Goal: Task Accomplishment & Management: Use online tool/utility

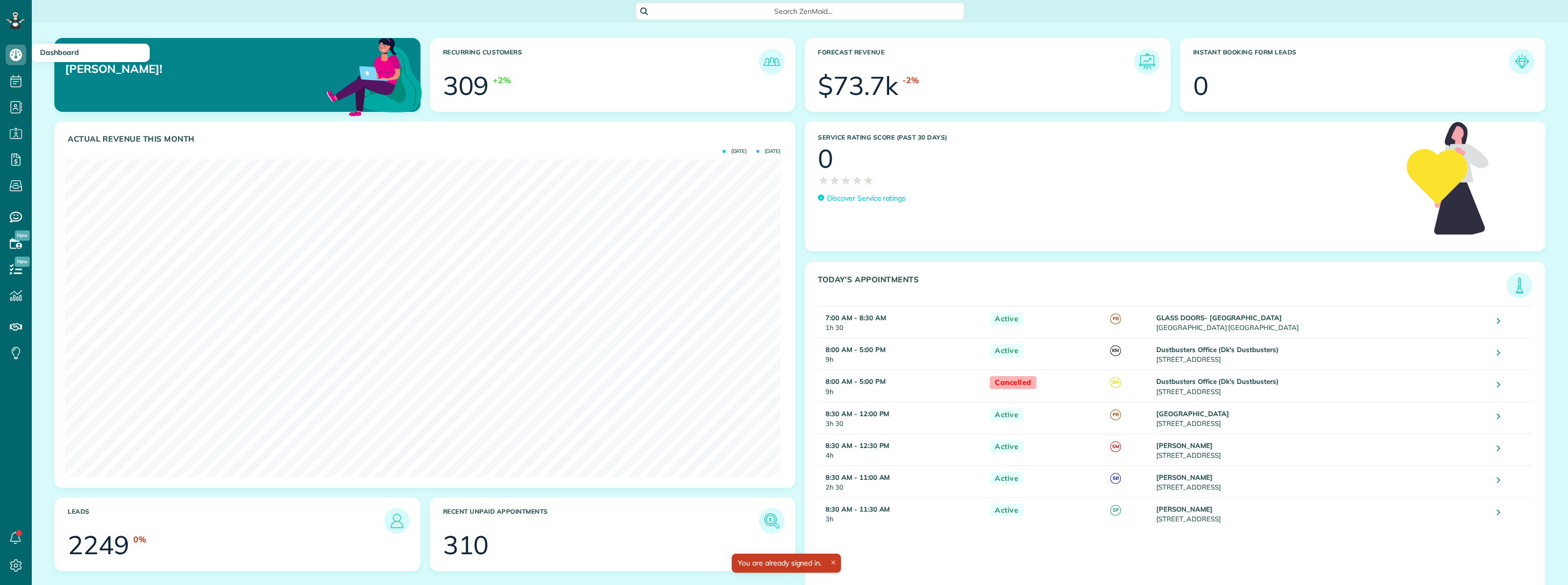
scroll to position [317, 714]
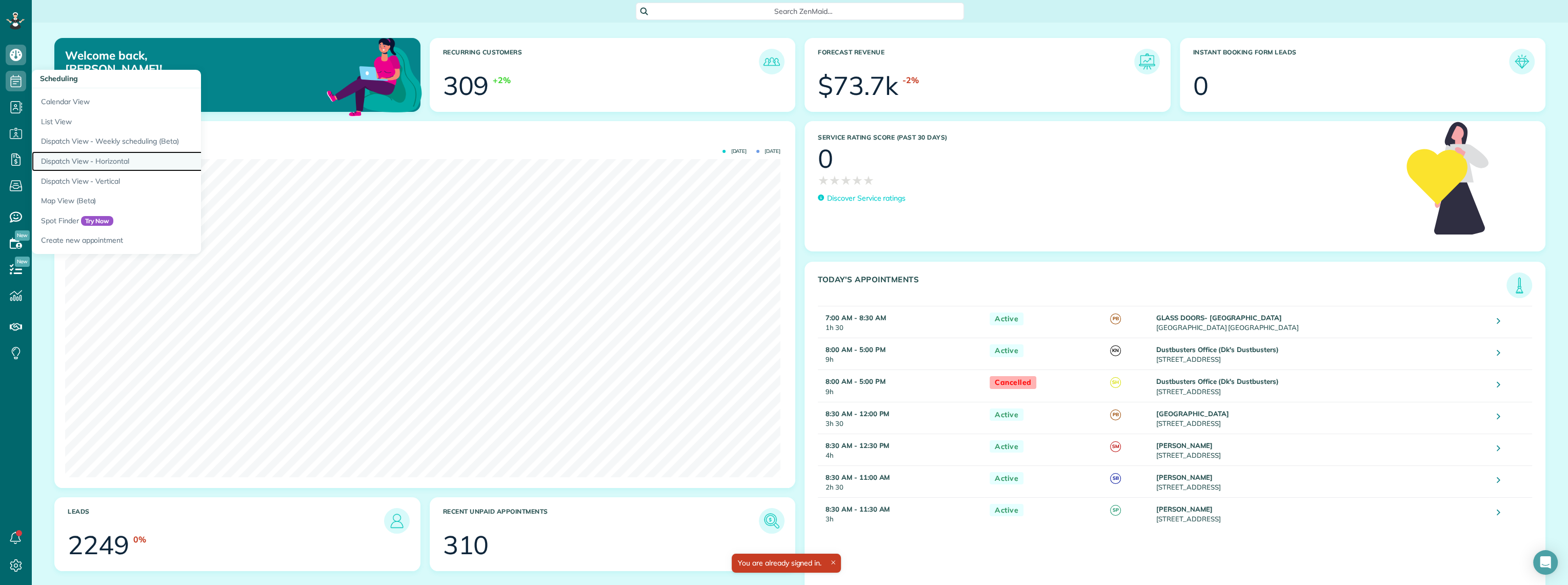
click at [83, 163] on link "Dispatch View - Horizontal" at bounding box center [160, 161] width 257 height 20
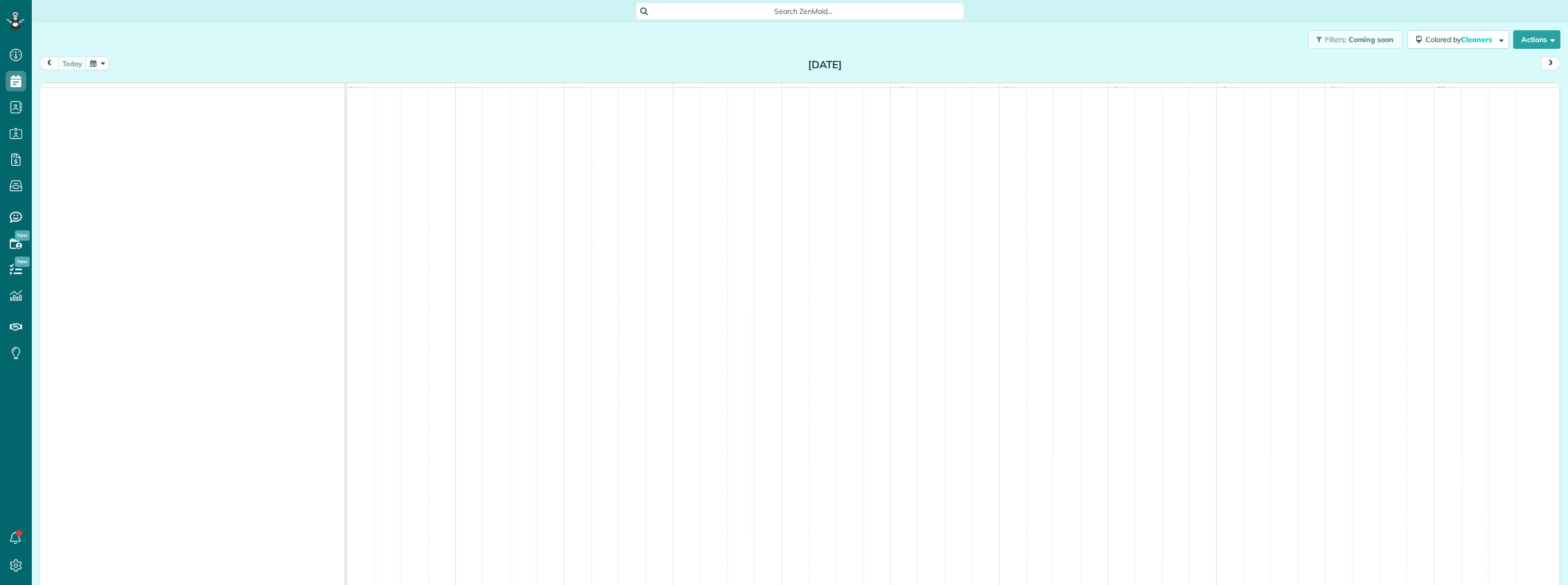
scroll to position [584, 31]
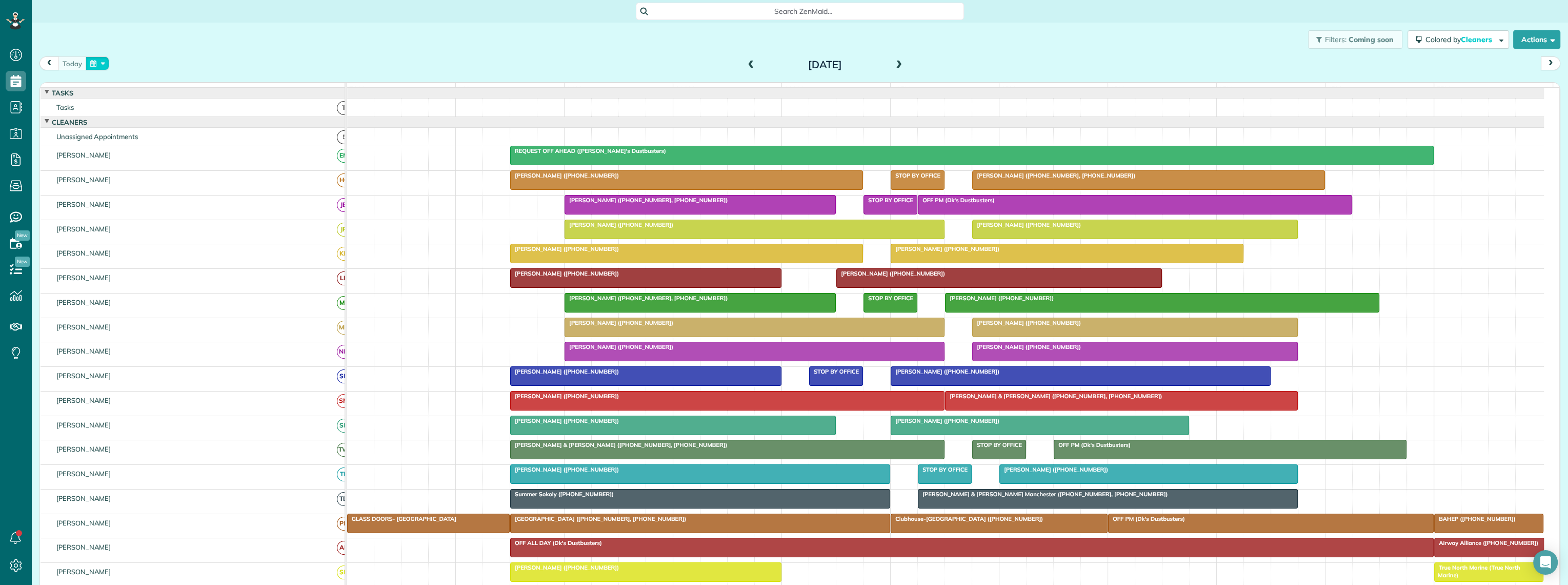
click at [94, 64] on button "button" at bounding box center [97, 63] width 24 height 14
click at [171, 112] on link "6" at bounding box center [171, 115] width 16 height 16
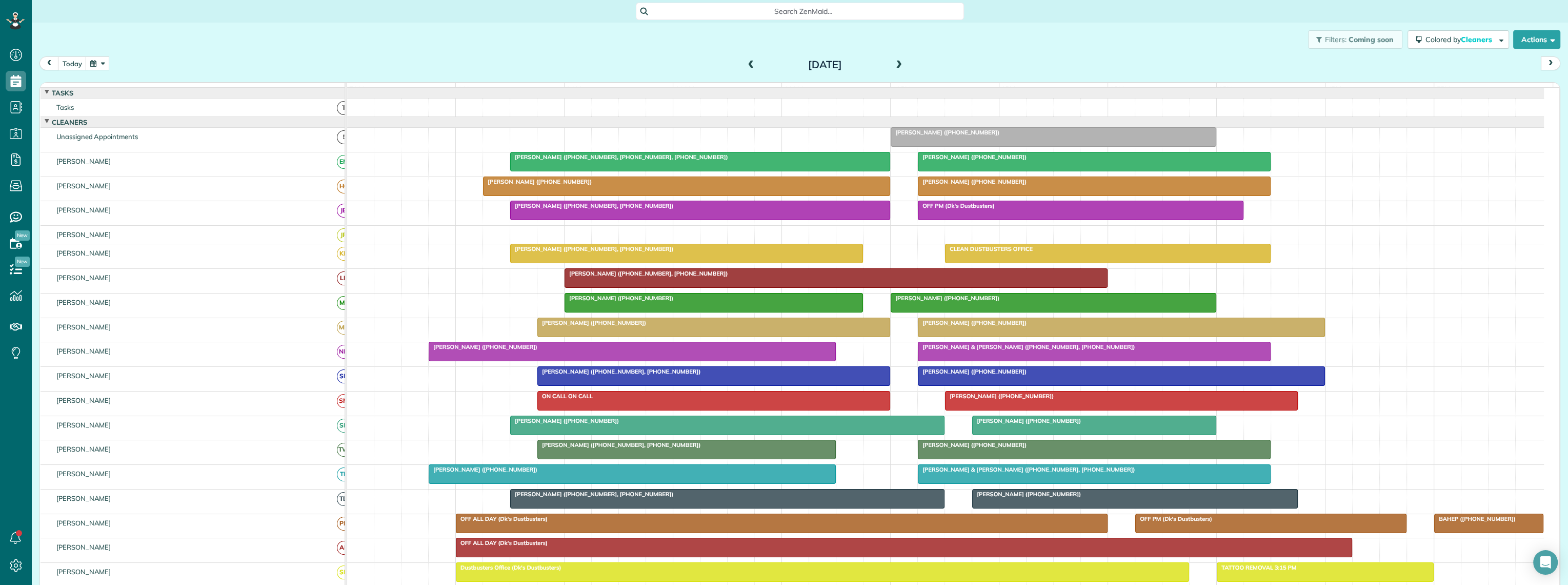
click at [680, 459] on div at bounding box center [686, 450] width 297 height 18
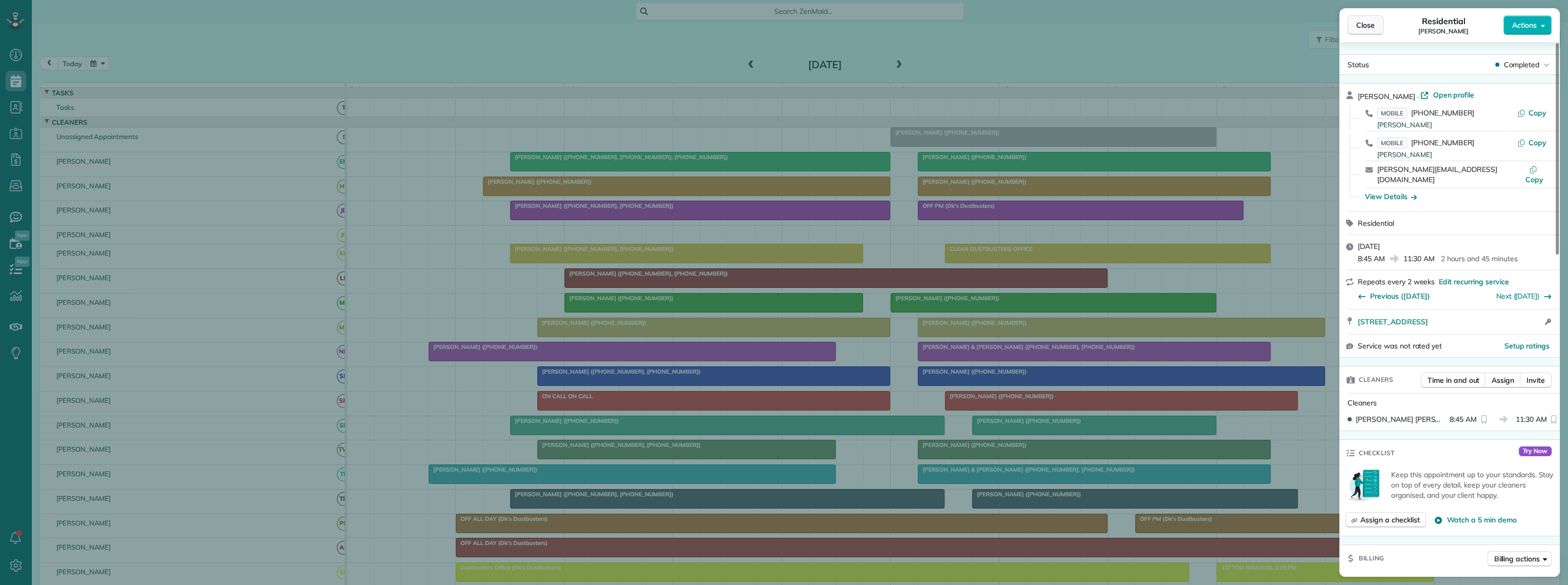
click at [1366, 30] on button "Close" at bounding box center [1365, 25] width 36 height 19
